Goal: Task Accomplishment & Management: Manage account settings

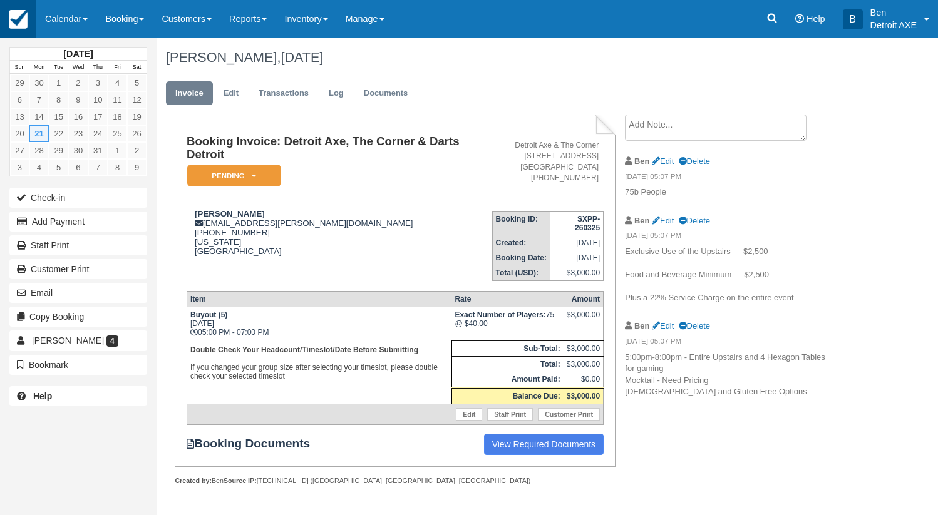
click at [28, 21] on link at bounding box center [18, 19] width 36 height 38
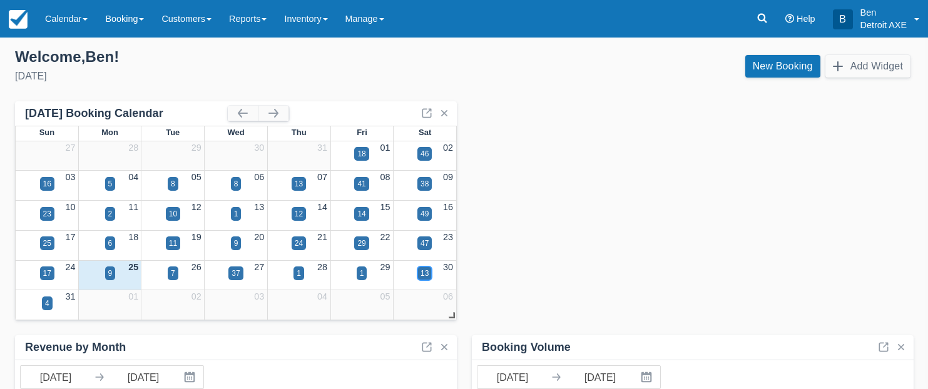
click at [425, 275] on div "13" at bounding box center [425, 273] width 8 height 11
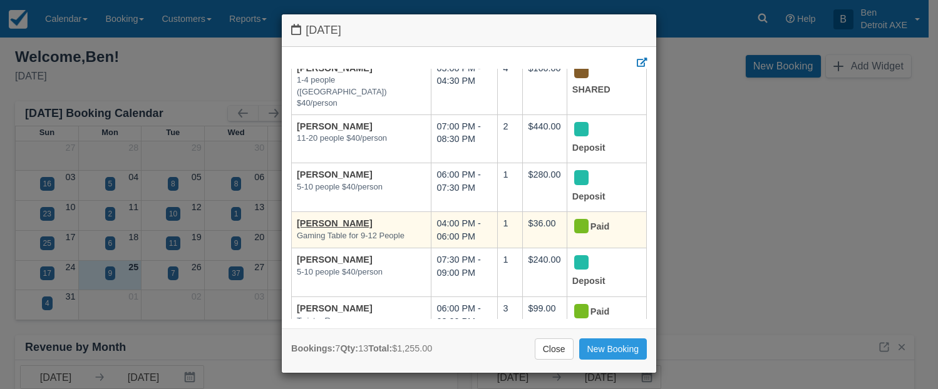
scroll to position [8, 0]
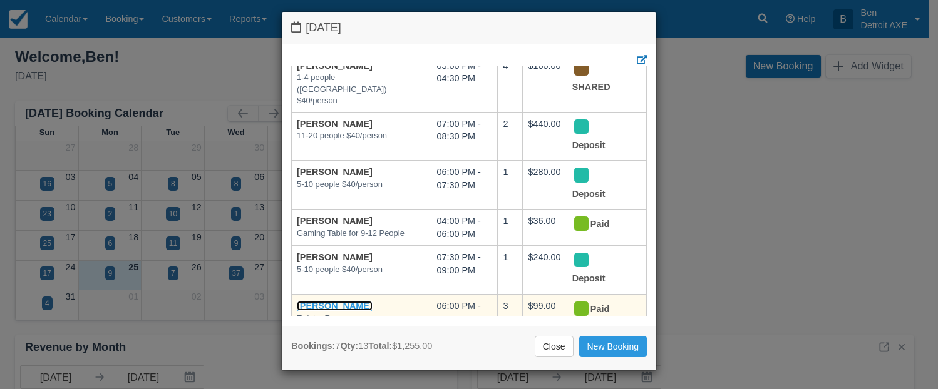
click at [334, 301] on link "[PERSON_NAME]" at bounding box center [335, 306] width 76 height 10
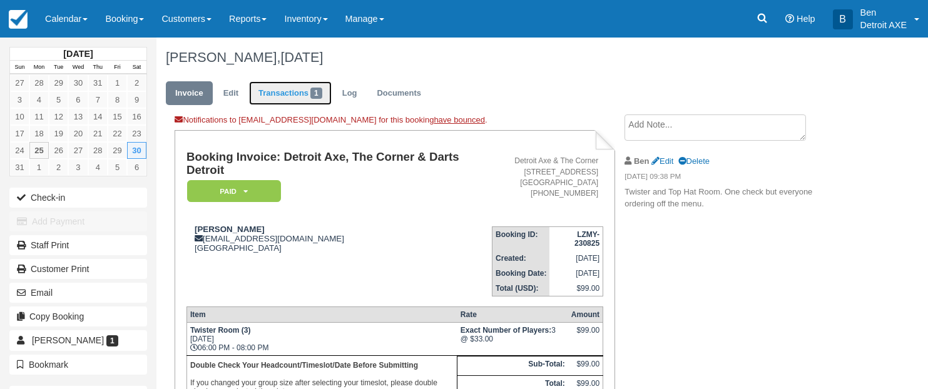
click at [267, 95] on link "Transactions 1" at bounding box center [290, 93] width 83 height 24
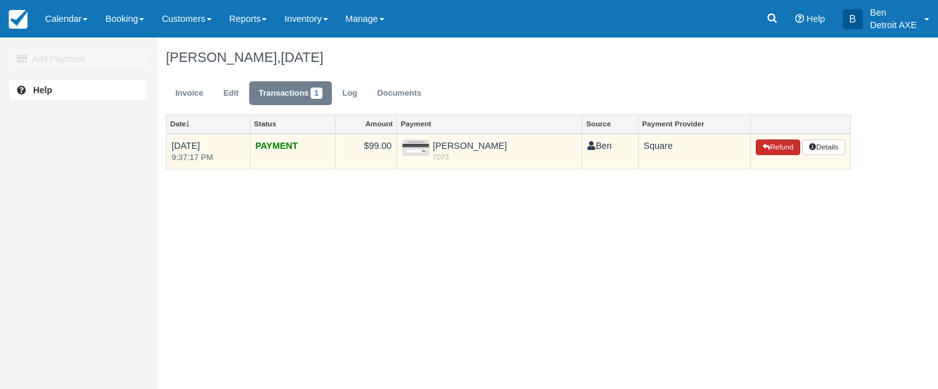
click at [790, 151] on button "Refund" at bounding box center [778, 148] width 44 height 16
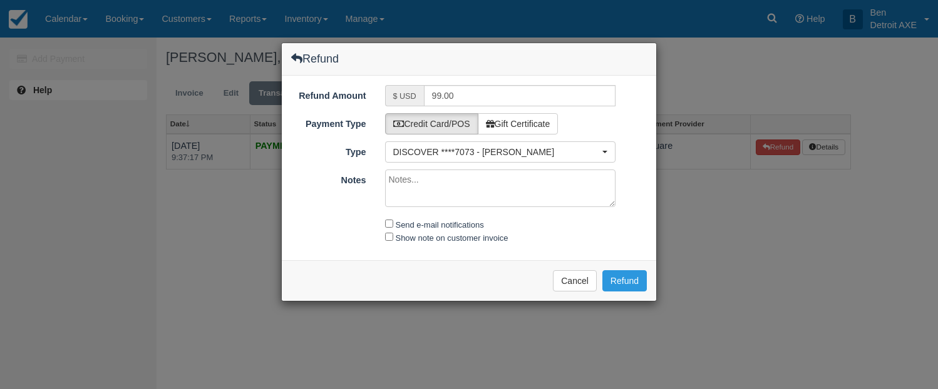
click at [522, 185] on textarea "Notes" at bounding box center [500, 189] width 231 height 38
type textarea "cancelling event here."
click at [392, 220] on input "Send e-mail notifications" at bounding box center [389, 224] width 8 height 8
checkbox input "true"
click at [631, 280] on button "Refund" at bounding box center [624, 280] width 44 height 21
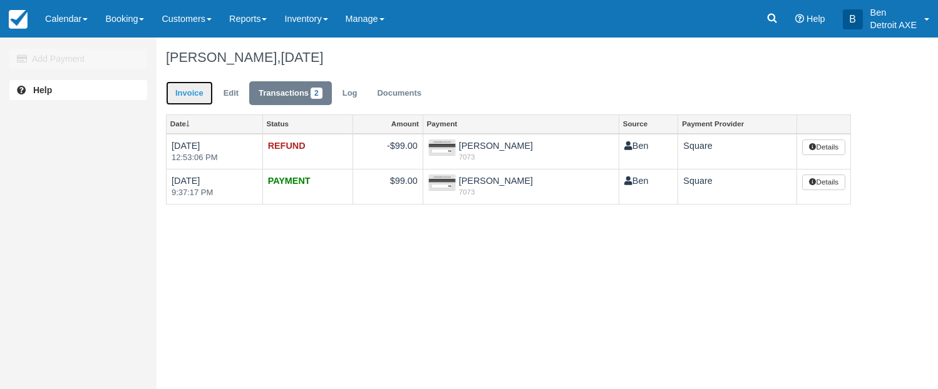
click at [200, 97] on link "Invoice" at bounding box center [189, 93] width 47 height 24
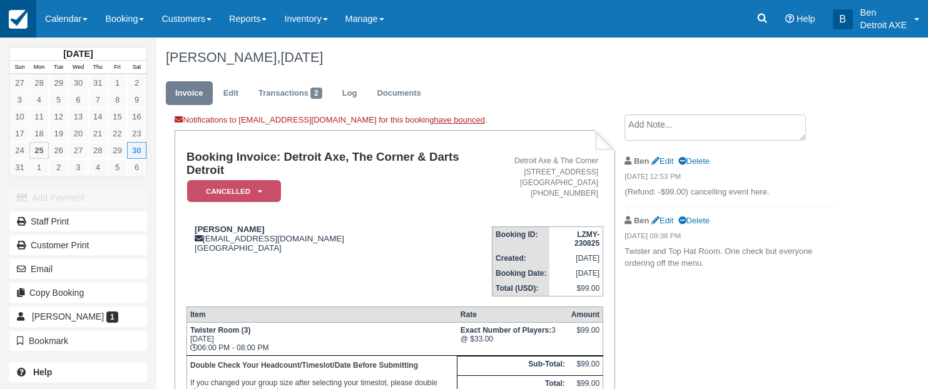
click at [31, 19] on link at bounding box center [18, 19] width 36 height 38
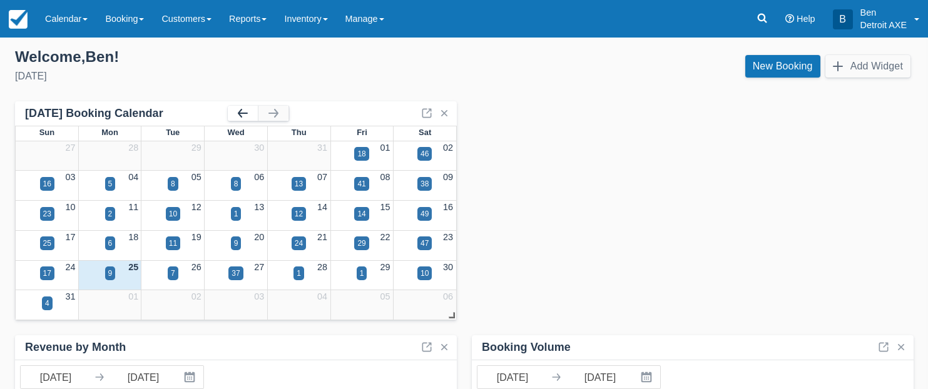
click at [248, 115] on button "button" at bounding box center [243, 113] width 30 height 15
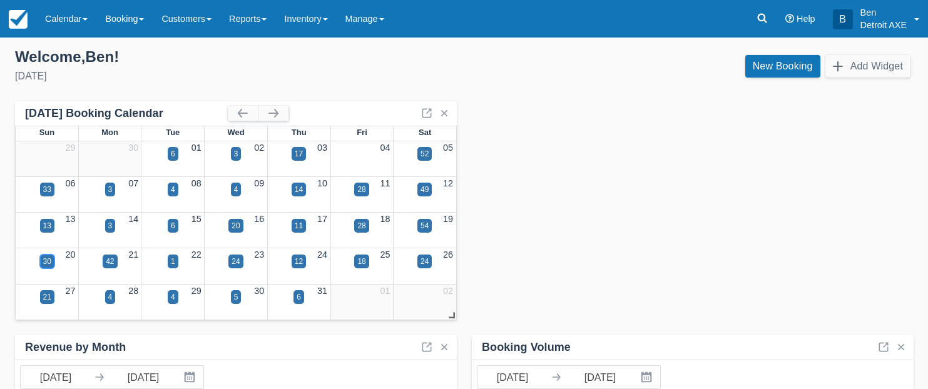
click at [48, 265] on div "30" at bounding box center [47, 261] width 8 height 11
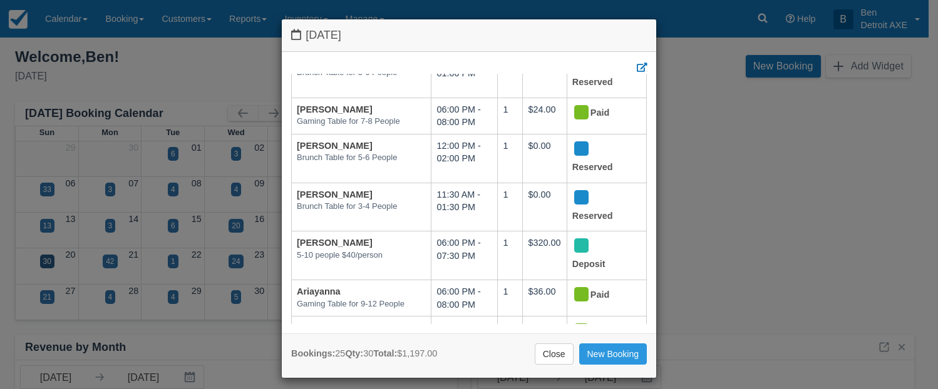
scroll to position [398, 0]
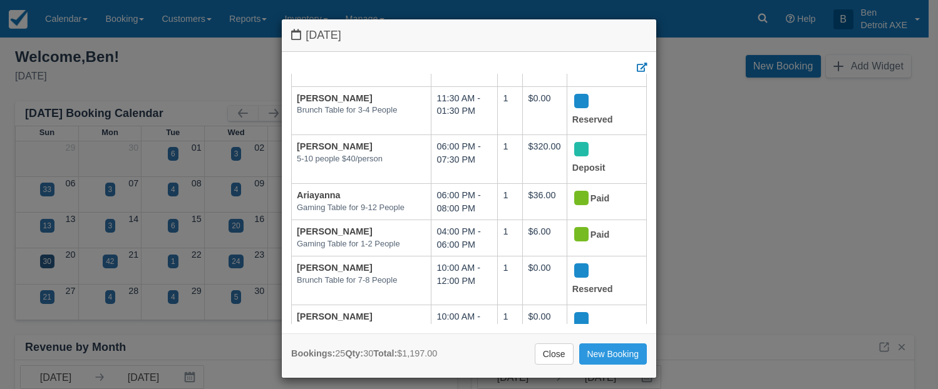
click at [539, 356] on link "Close" at bounding box center [554, 354] width 39 height 21
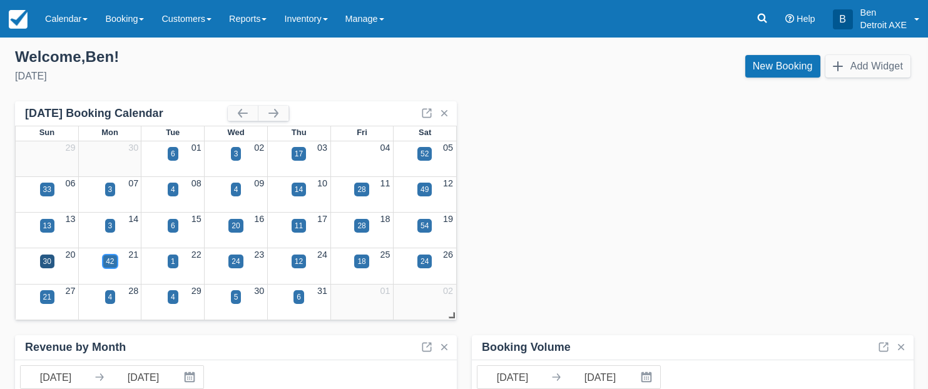
click at [113, 264] on div "42" at bounding box center [110, 261] width 8 height 11
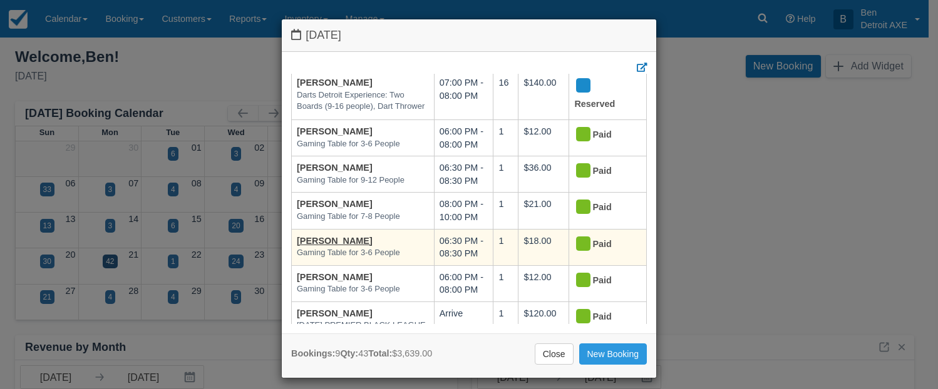
scroll to position [0, 0]
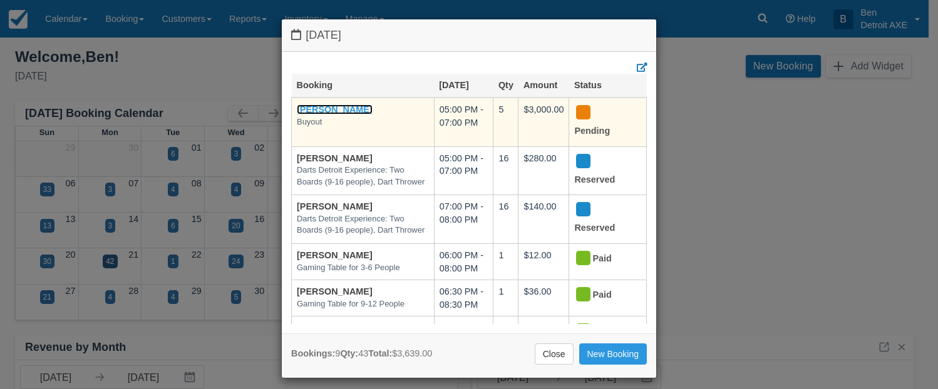
click at [314, 109] on link "[PERSON_NAME]" at bounding box center [335, 110] width 76 height 10
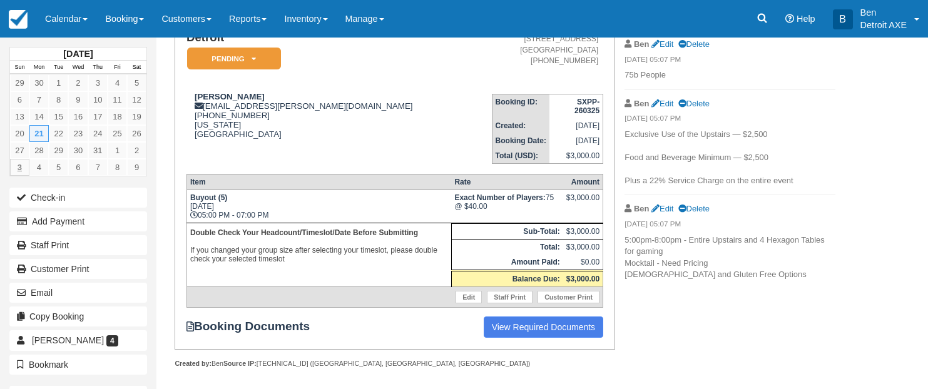
scroll to position [115, 0]
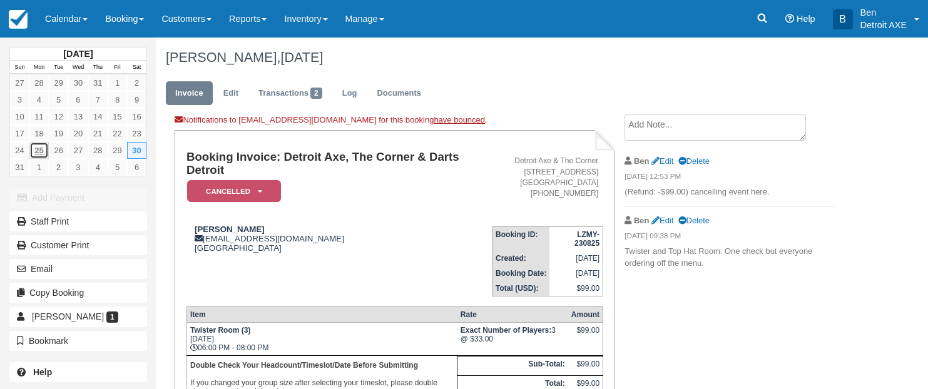
click at [34, 148] on link "25" at bounding box center [38, 150] width 19 height 17
click at [18, 25] on img at bounding box center [18, 19] width 19 height 19
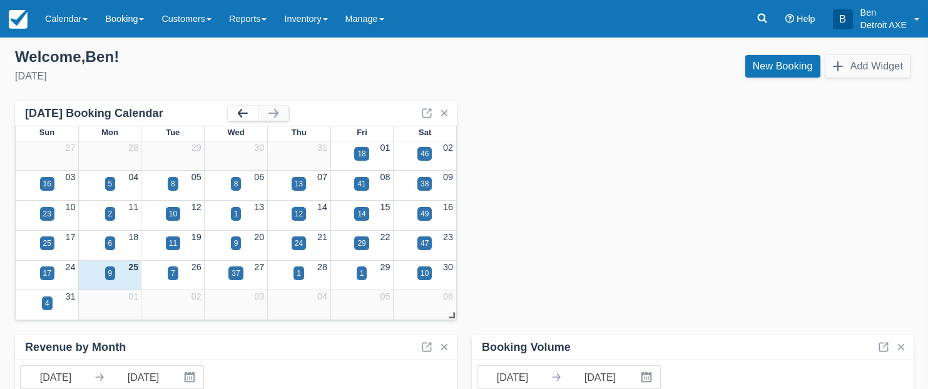
click at [250, 115] on button "button" at bounding box center [243, 113] width 30 height 15
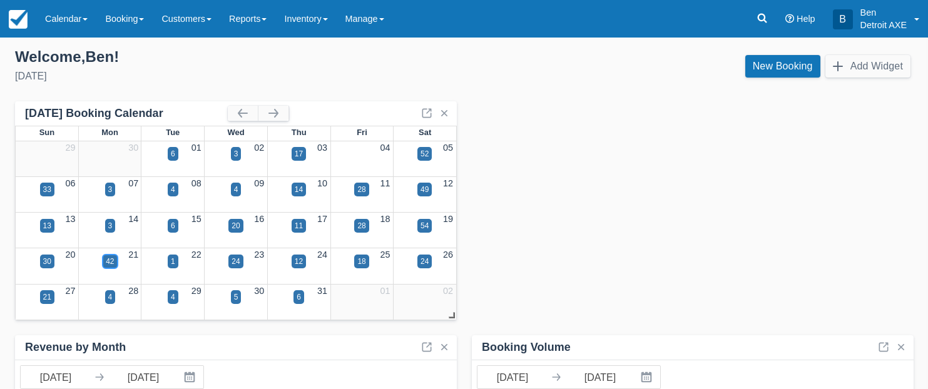
click at [112, 263] on div "42" at bounding box center [110, 261] width 8 height 11
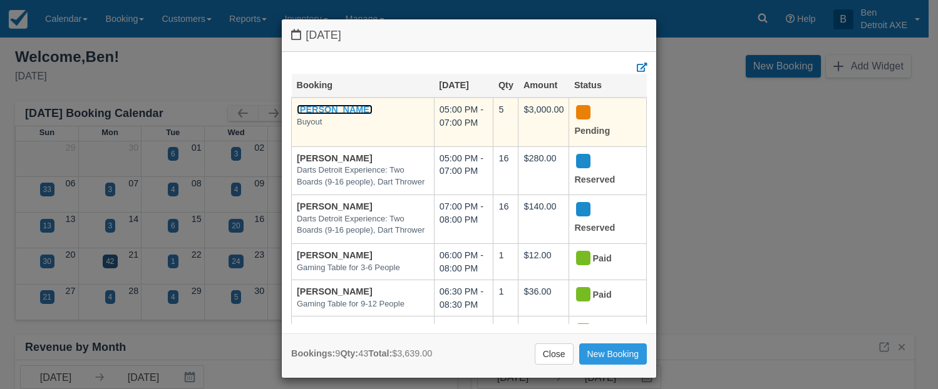
click at [322, 111] on link "[PERSON_NAME]" at bounding box center [335, 110] width 76 height 10
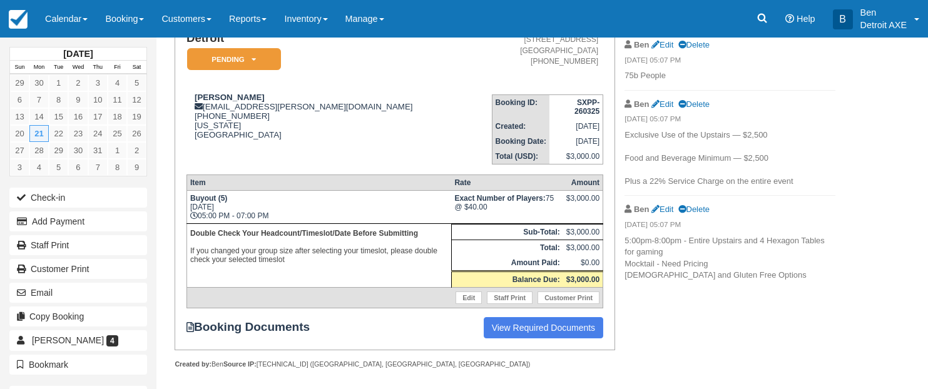
scroll to position [121, 0]
